Goal: Find specific page/section: Find specific page/section

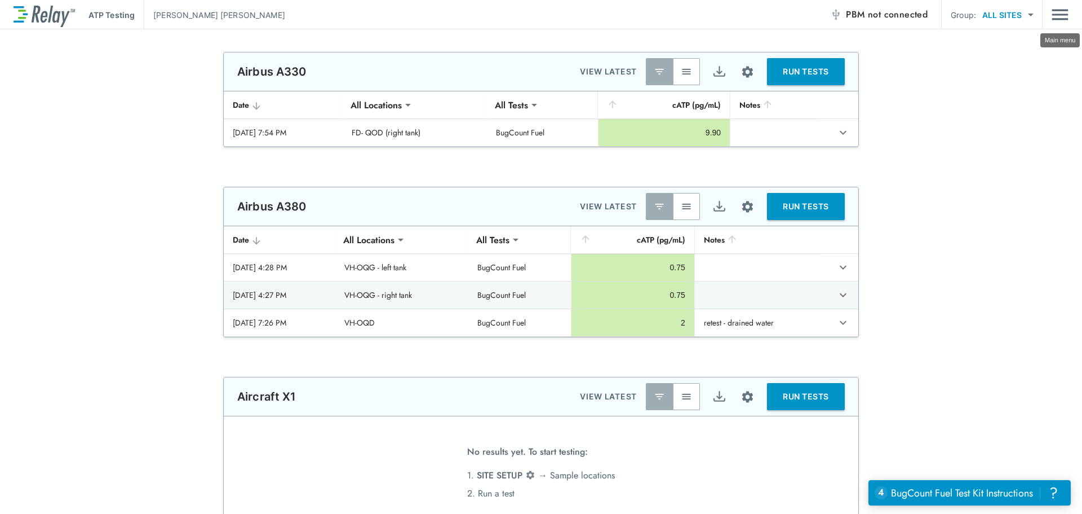
click at [1068, 9] on img "Main menu" at bounding box center [1060, 14] width 17 height 21
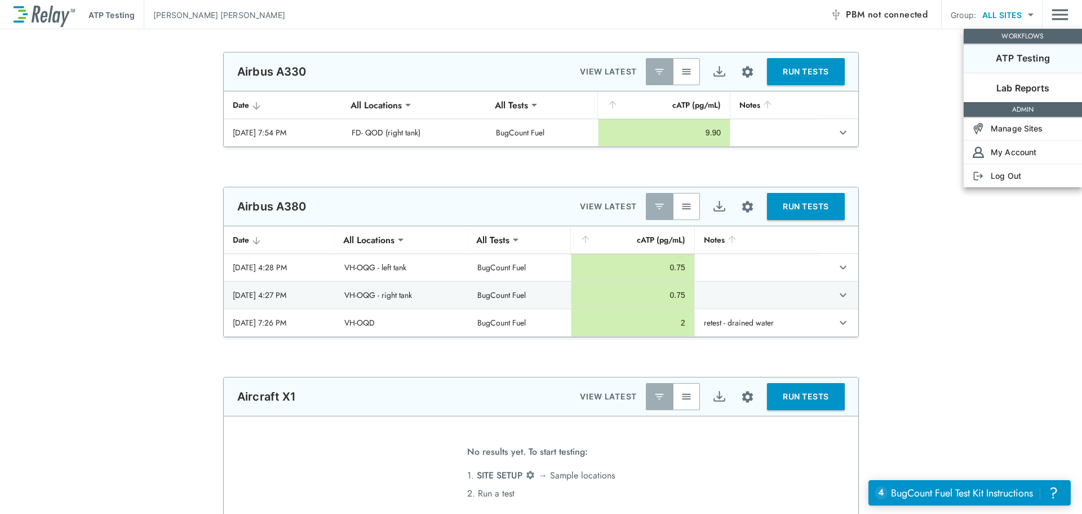
type input "**********"
click at [1011, 93] on p "Lab Reports" at bounding box center [1023, 88] width 53 height 14
